Goal: Find specific fact: Find specific fact

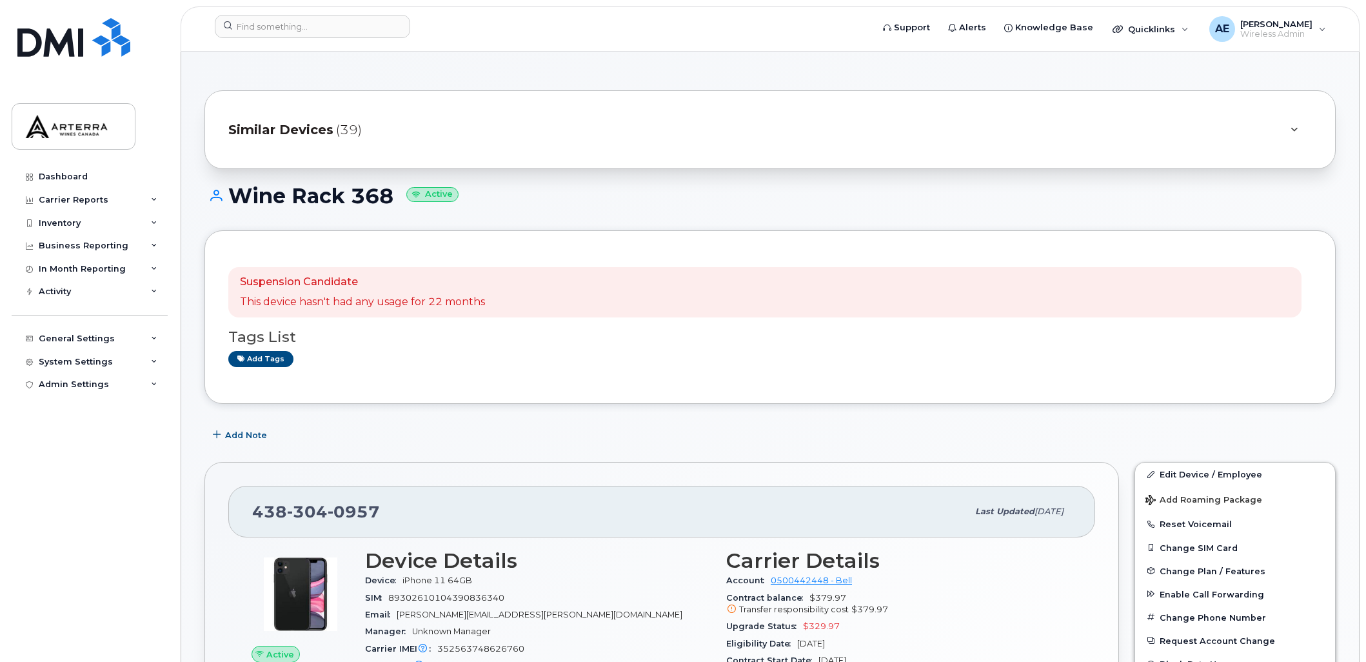
scroll to position [110, 0]
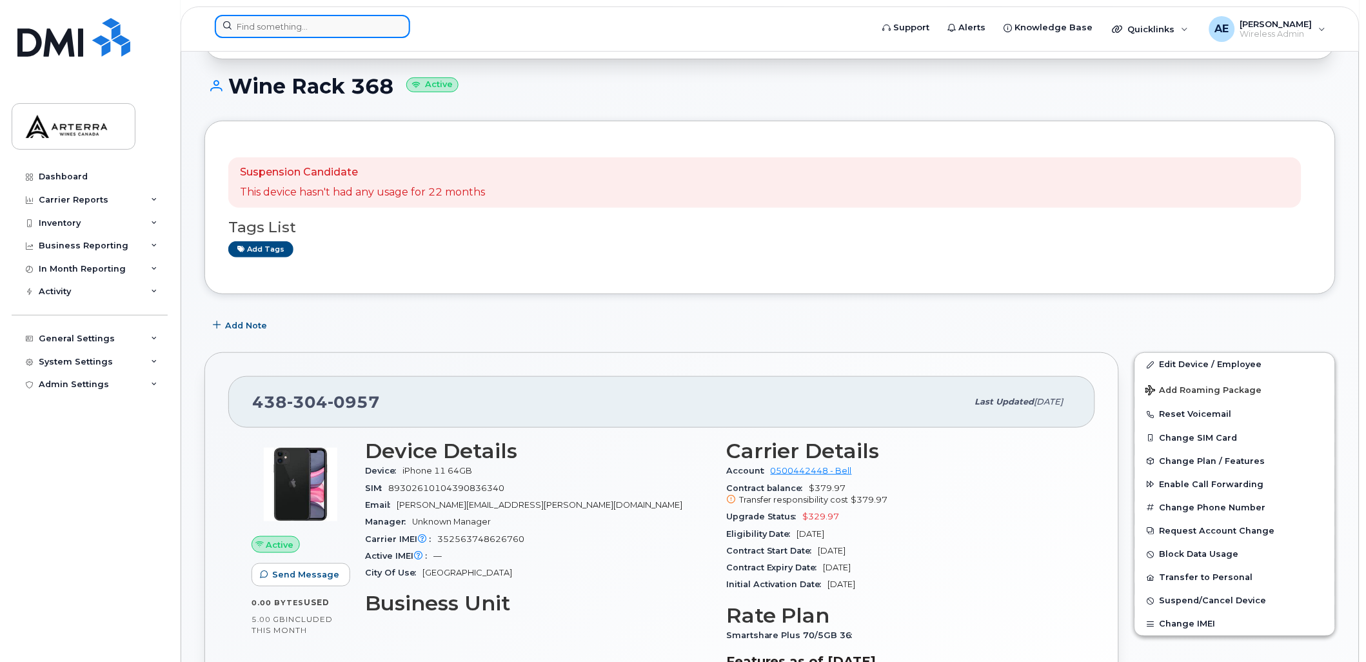
click at [319, 30] on input at bounding box center [312, 26] width 195 height 23
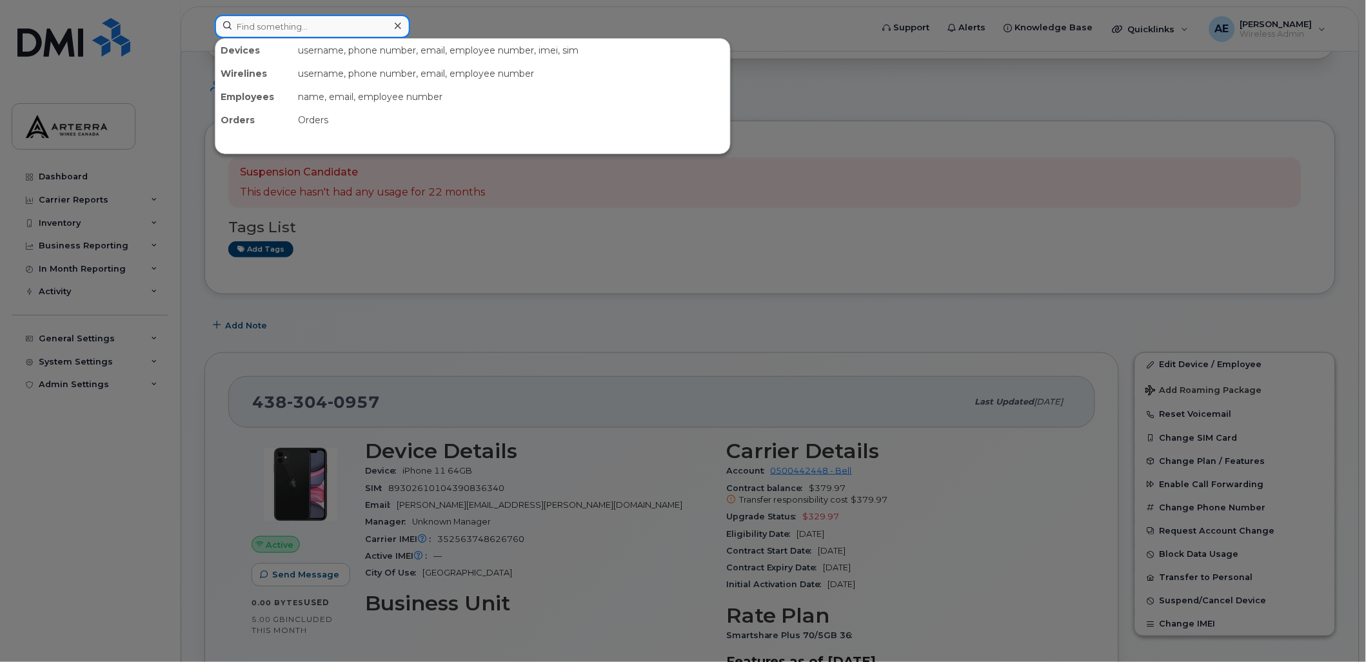
paste input "9053513978"
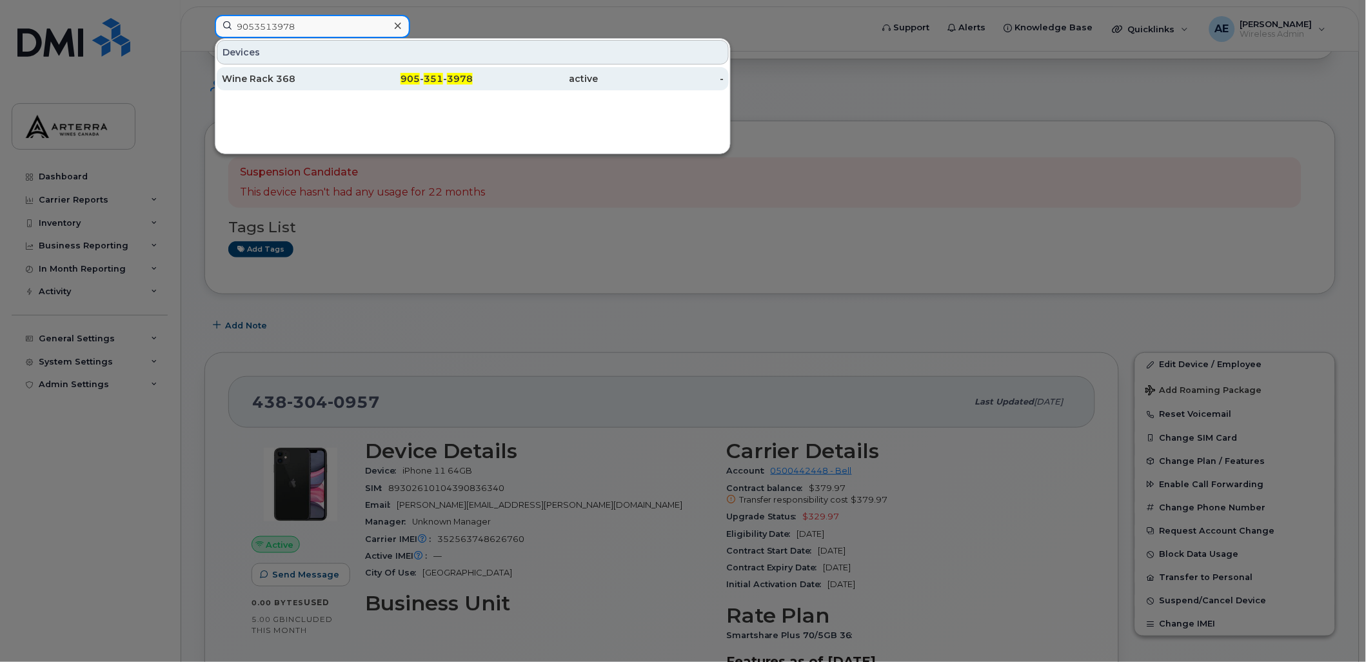
type input "9053513978"
click at [280, 76] on div "Wine Rack 368" at bounding box center [285, 78] width 126 height 13
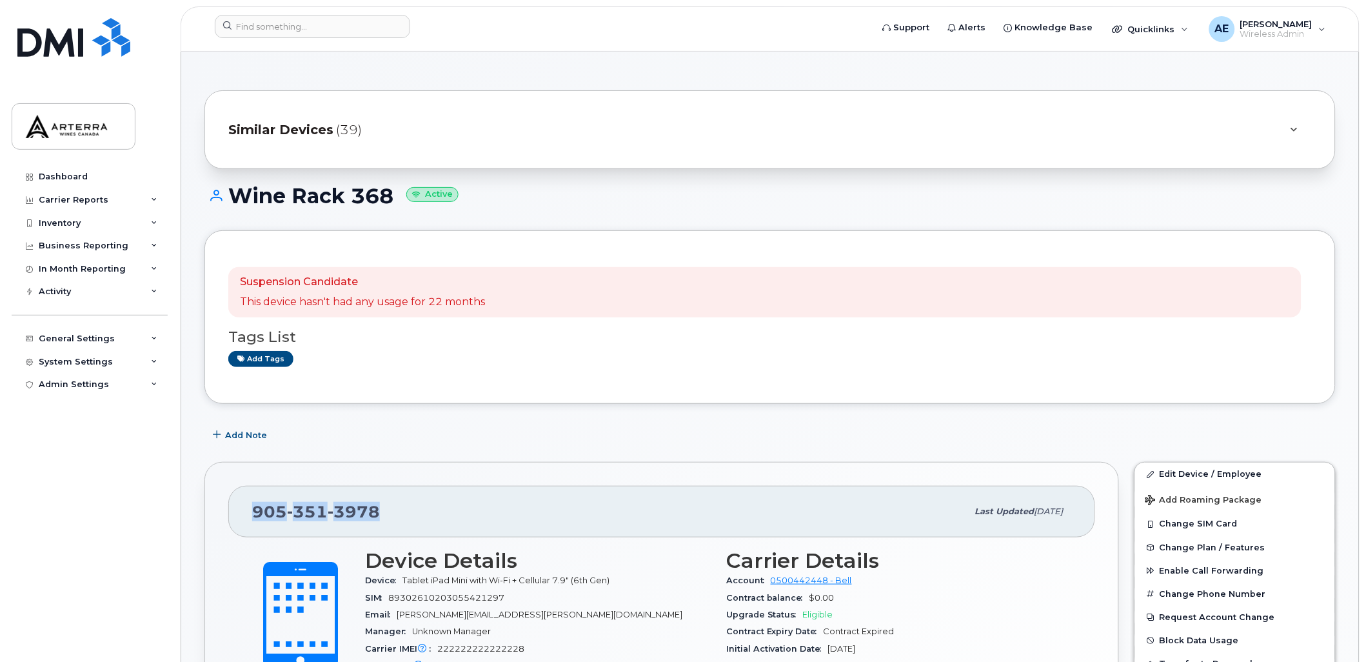
drag, startPoint x: 377, startPoint y: 512, endPoint x: 253, endPoint y: 516, distance: 123.2
click at [253, 516] on span "[PHONE_NUMBER]" at bounding box center [316, 511] width 128 height 19
drag, startPoint x: 253, startPoint y: 516, endPoint x: 275, endPoint y: 513, distance: 22.3
copy span "[PHONE_NUMBER]"
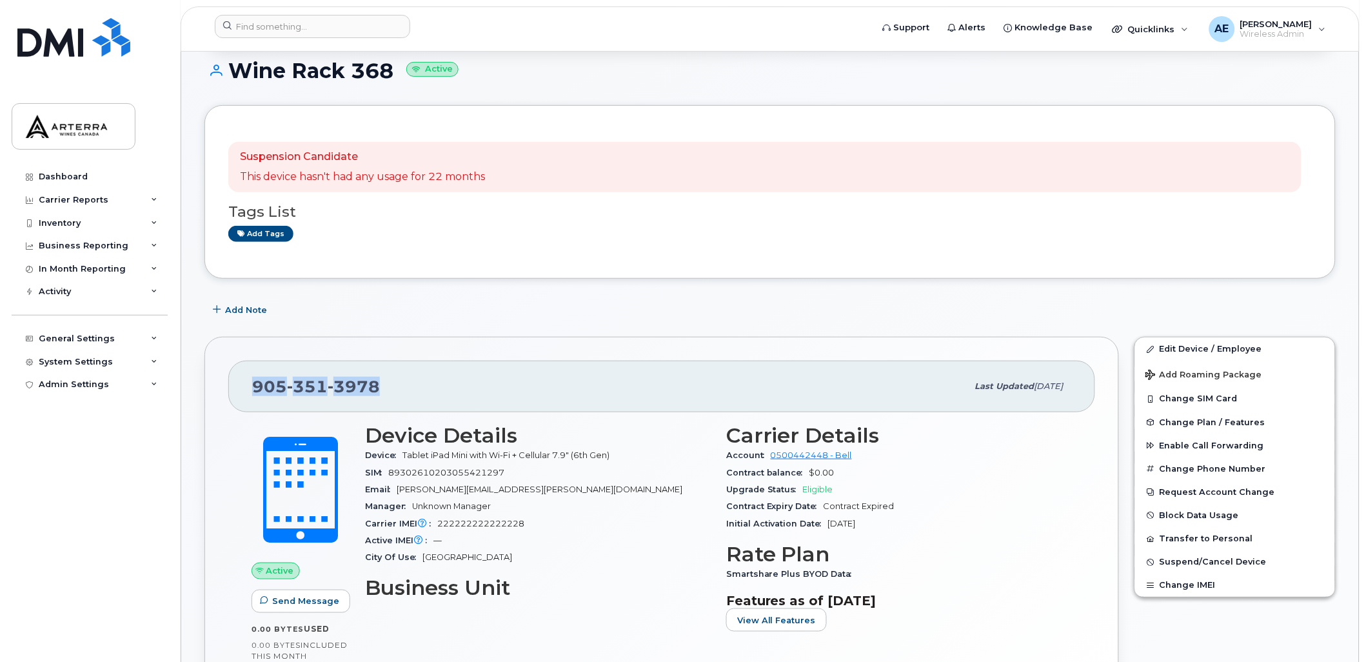
scroll to position [121, 0]
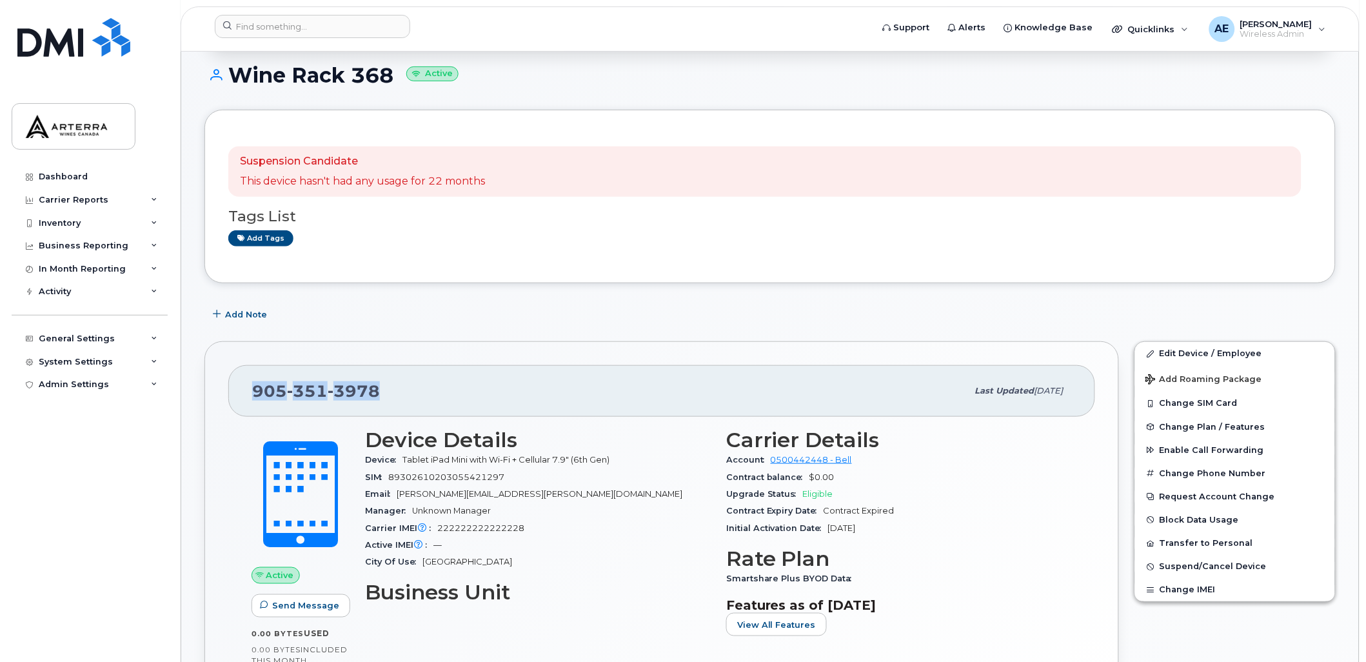
drag, startPoint x: 442, startPoint y: 344, endPoint x: 432, endPoint y: 346, distance: 10.0
click at [442, 344] on div "[PHONE_NUMBER] Last updated [DATE] Active Send Message 0.00 Bytes  used 0.00 By…" at bounding box center [661, 547] width 914 height 413
